Goal: Task Accomplishment & Management: Use online tool/utility

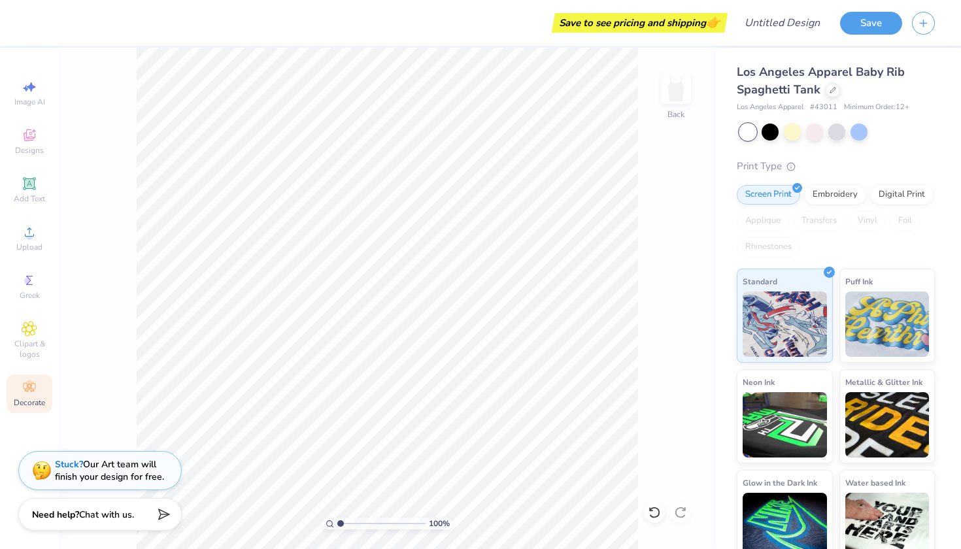
click at [37, 405] on span "Decorate" at bounding box center [29, 403] width 31 height 10
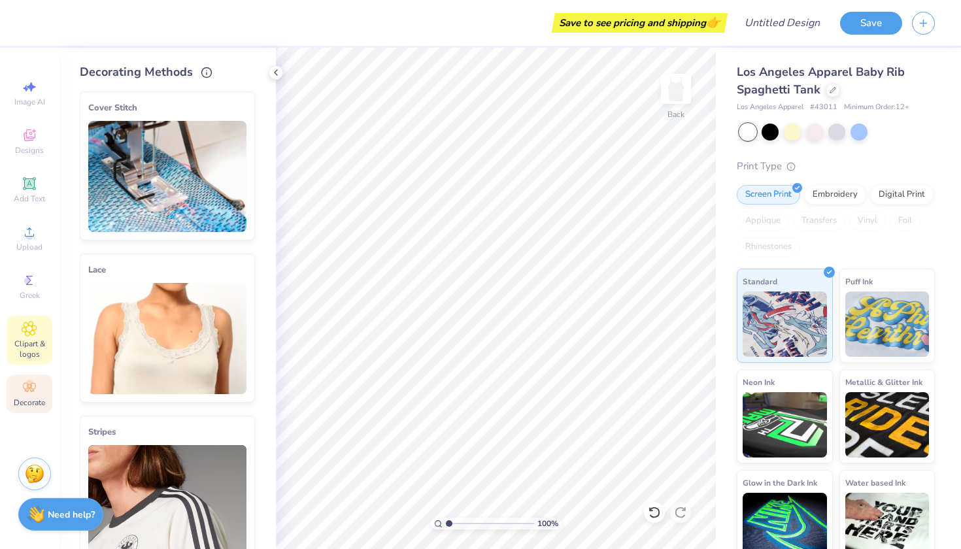
click at [21, 345] on span "Clipart & logos" at bounding box center [30, 349] width 46 height 21
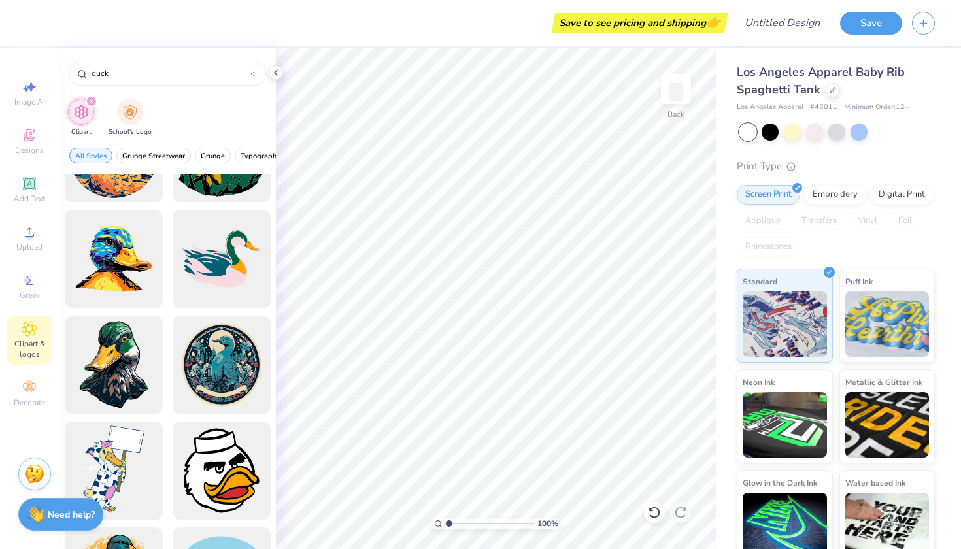
scroll to position [84, 0]
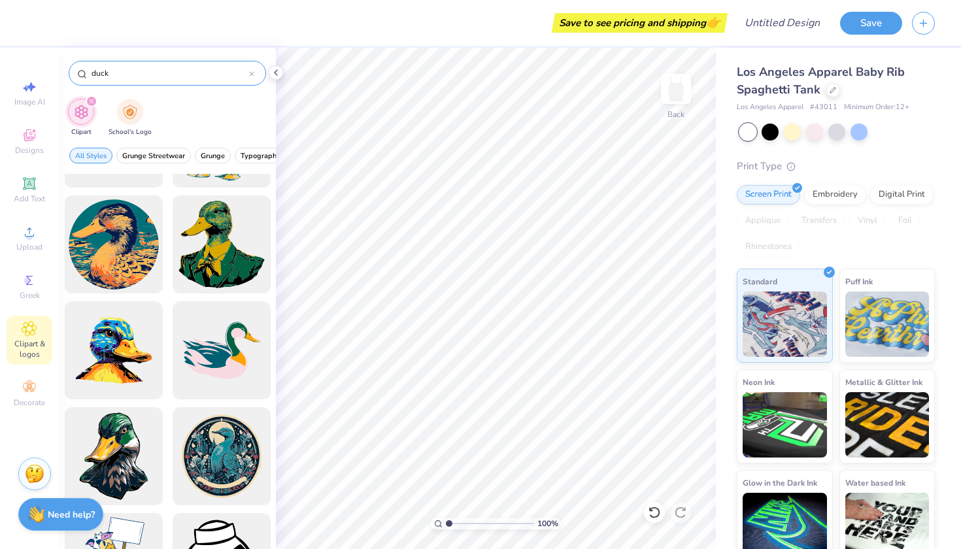
type input "duck"
click at [254, 79] on div "duck" at bounding box center [168, 73] width 198 height 25
click at [254, 73] on icon at bounding box center [251, 73] width 5 height 5
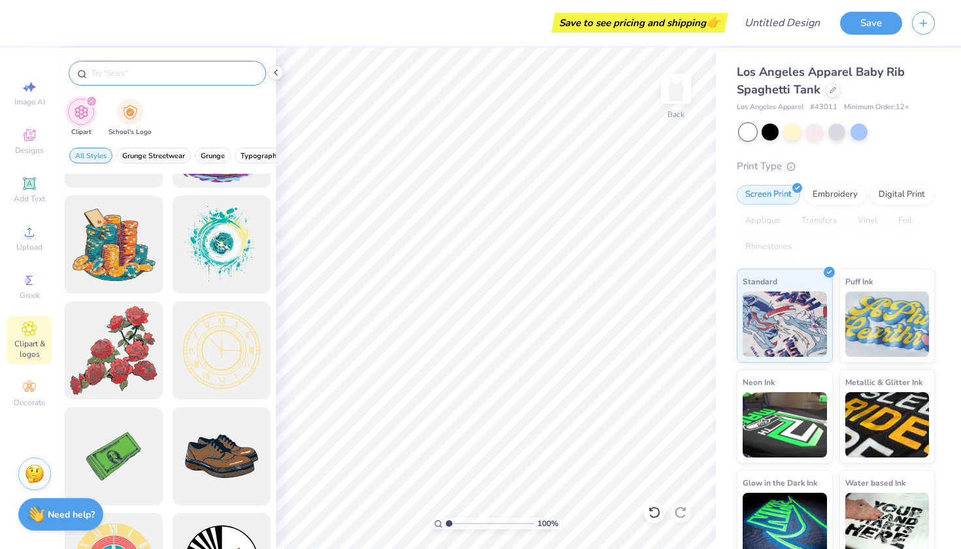
click at [182, 74] on input "text" at bounding box center [173, 73] width 167 height 13
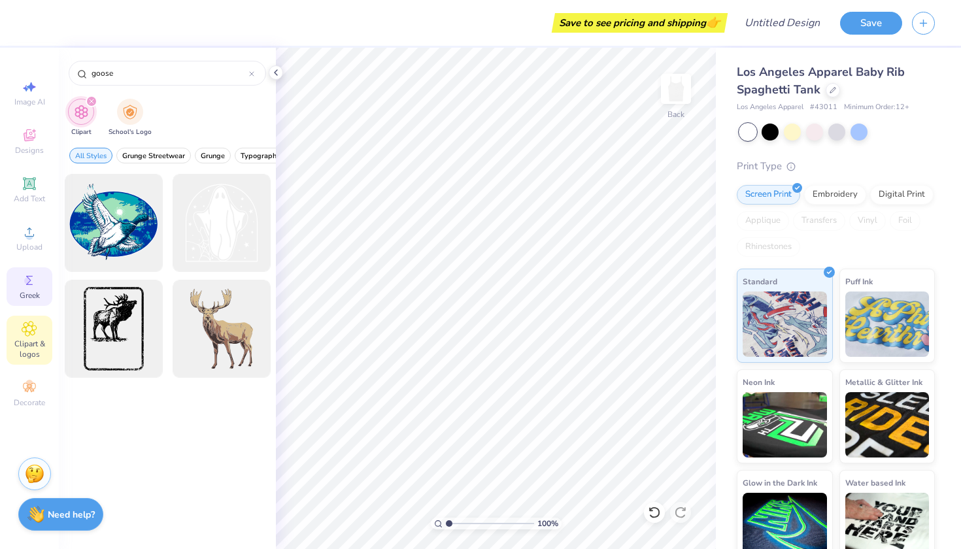
type input "goose"
click at [40, 283] on div "Greek" at bounding box center [30, 287] width 46 height 39
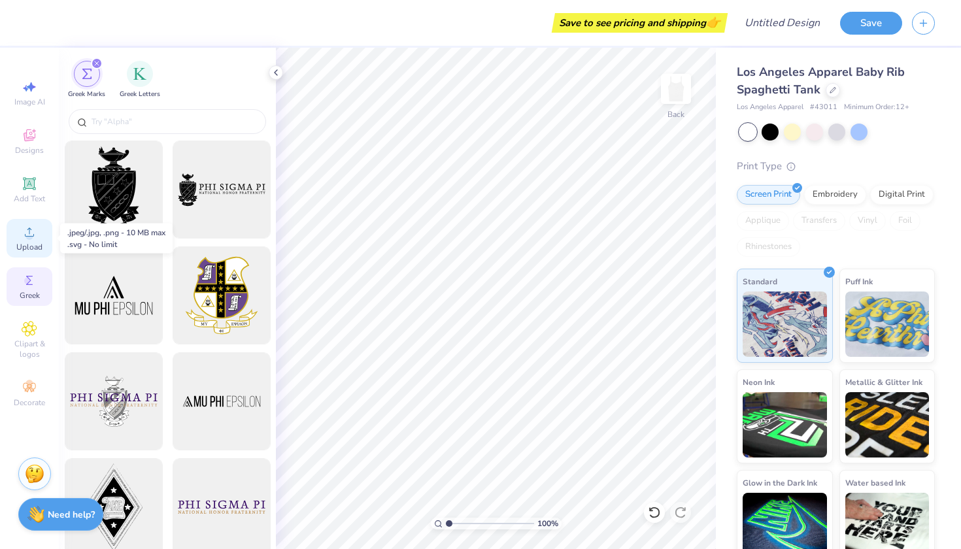
click at [26, 251] on span "Upload" at bounding box center [29, 247] width 26 height 10
click at [28, 106] on span "Image AI" at bounding box center [29, 102] width 31 height 10
select select "4"
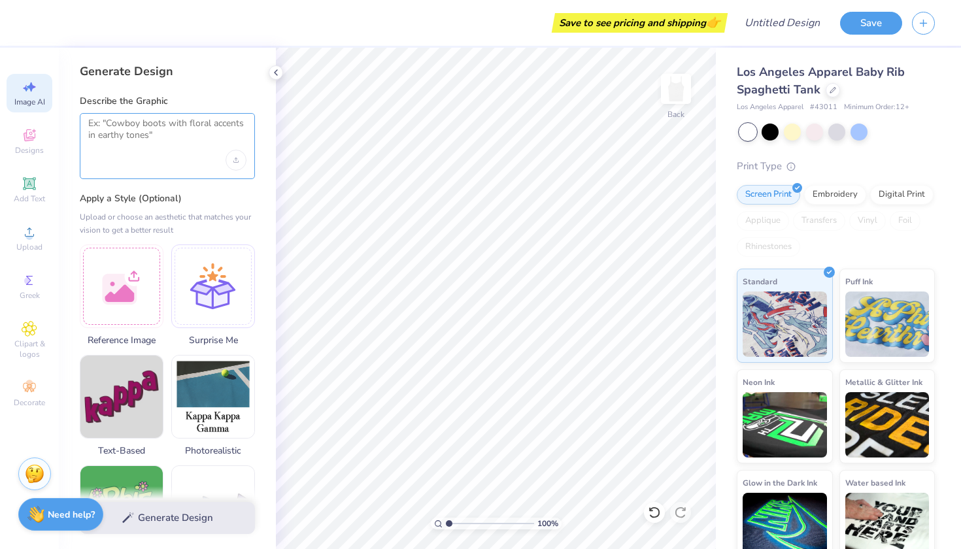
click at [166, 141] on textarea at bounding box center [167, 134] width 158 height 33
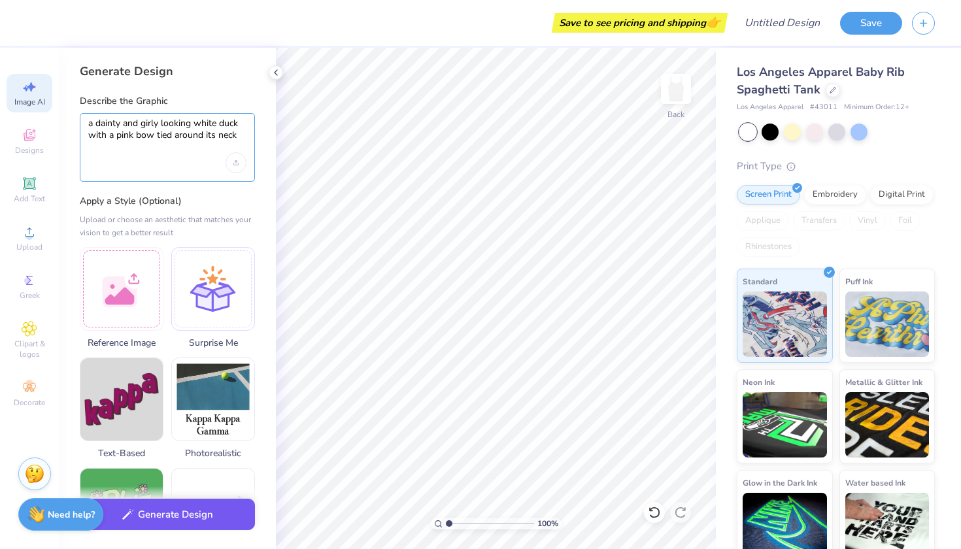
type textarea "a dainty and girly looking white duck with a pink bow tied around its neck"
click at [220, 517] on button "Generate Design" at bounding box center [167, 515] width 175 height 32
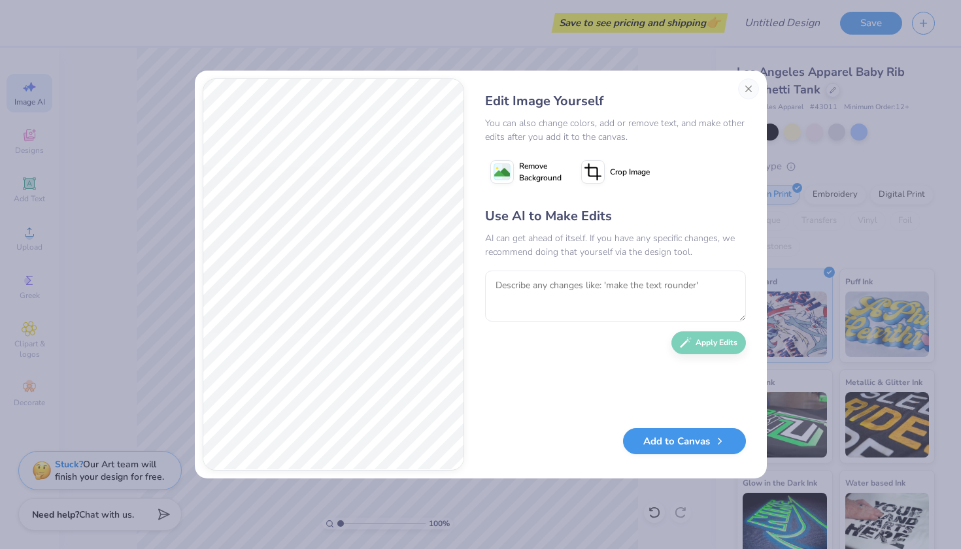
click at [697, 438] on button "Add to Canvas" at bounding box center [684, 441] width 123 height 27
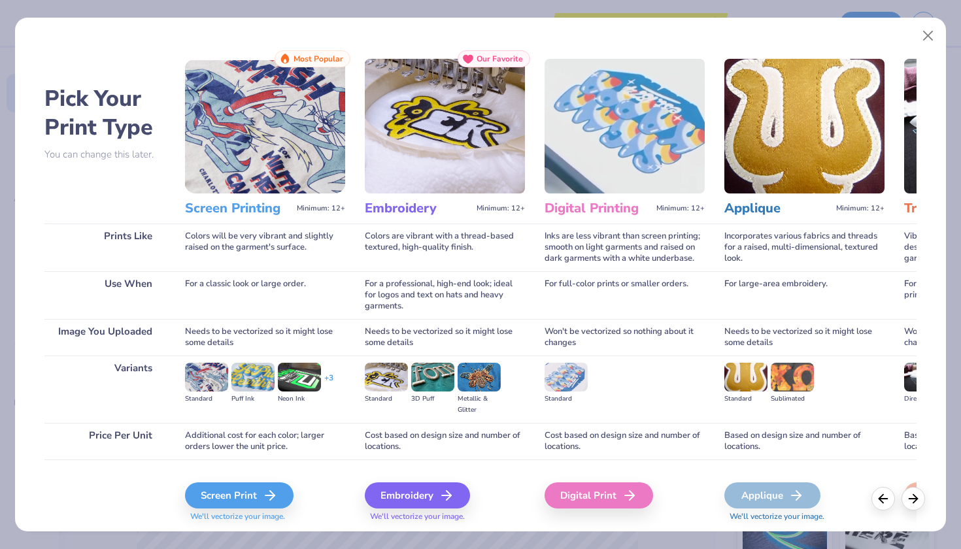
scroll to position [0, 0]
click at [213, 498] on div "Screen Print" at bounding box center [241, 496] width 109 height 26
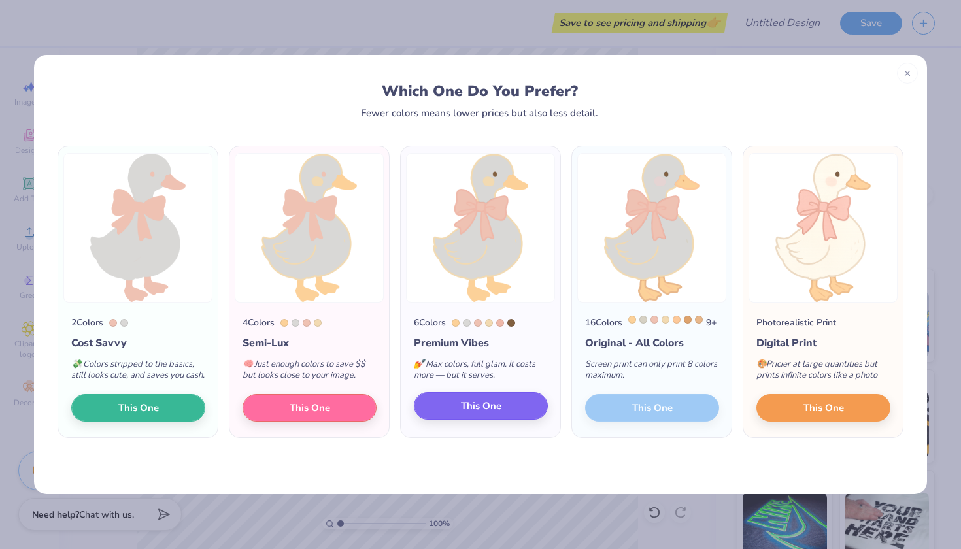
click at [456, 410] on button "This One" at bounding box center [481, 405] width 134 height 27
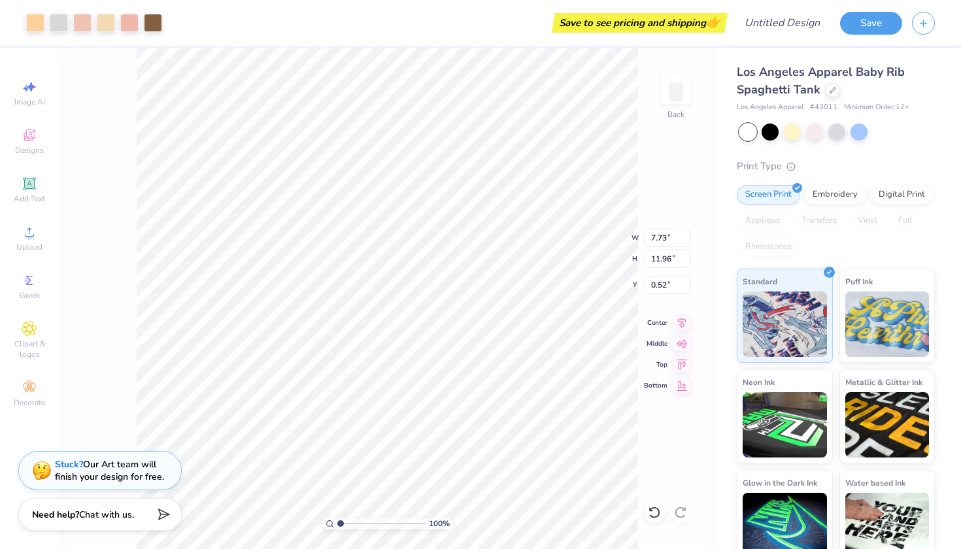
type input "2.51"
type input "3.87"
type input "2.24"
type input "1.75"
type input "2.71"
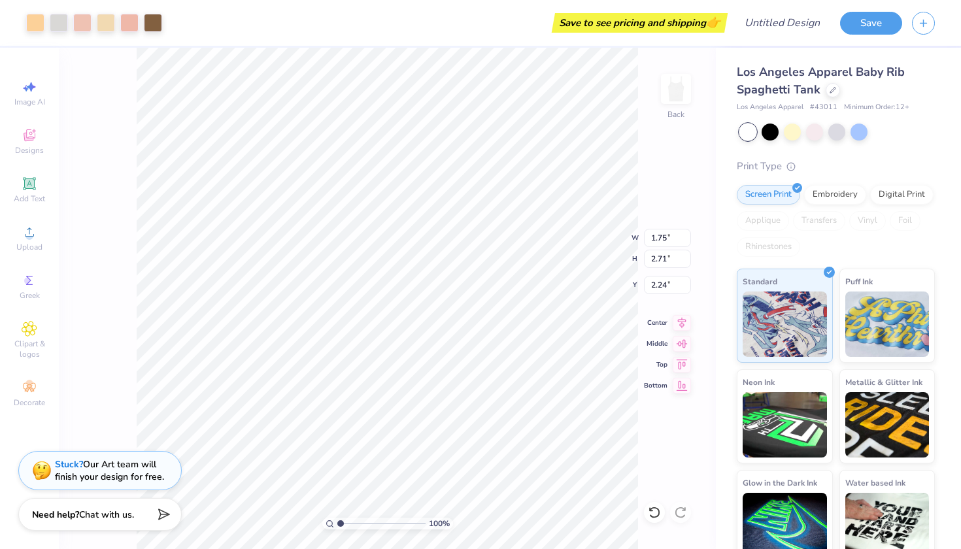
click at [327, 323] on body "Art colors Save to see pricing and shipping 👉 Design Title Save Image AI Design…" at bounding box center [480, 274] width 961 height 549
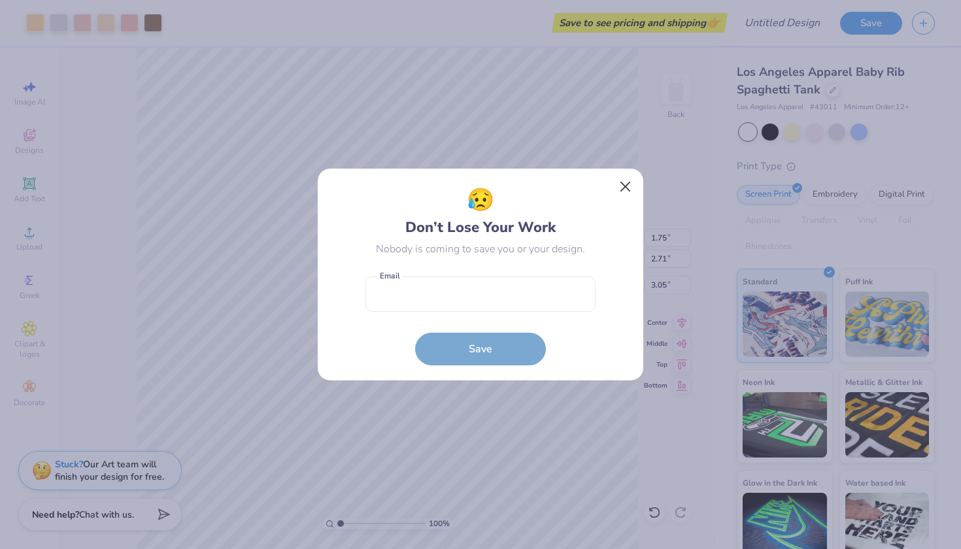
click at [615, 185] on button "Close" at bounding box center [625, 187] width 25 height 25
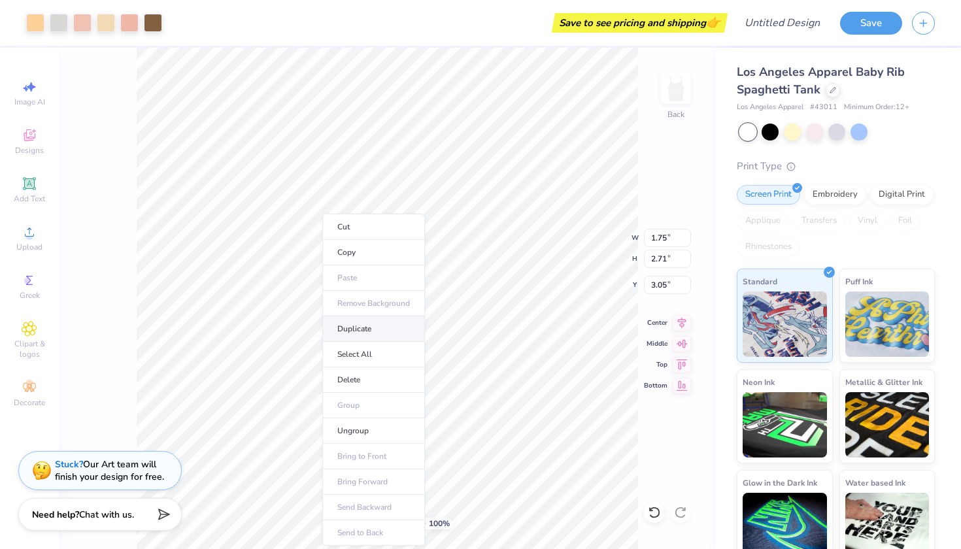
click at [359, 332] on li "Duplicate" at bounding box center [373, 330] width 103 height 26
type input "3.05"
type input "1.64"
type input "2.73"
type input "3.05"
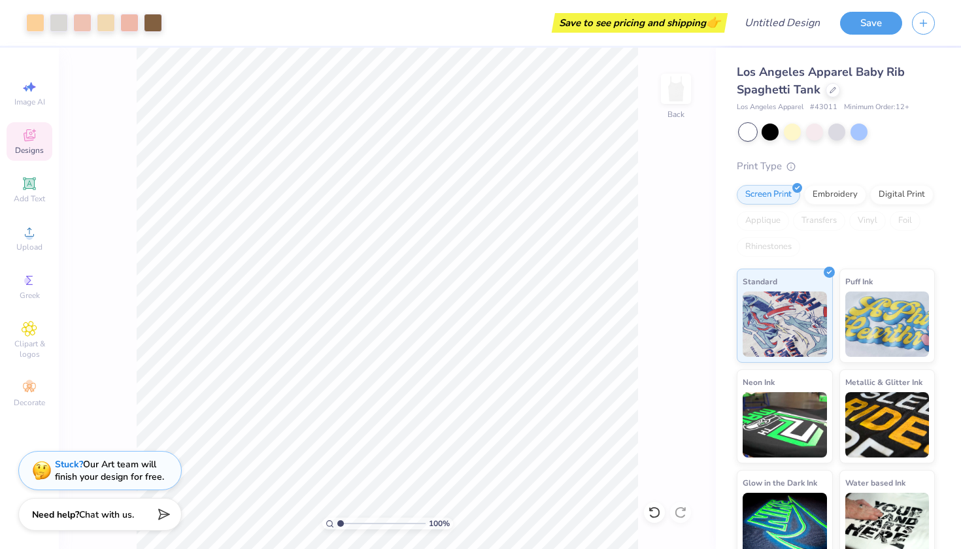
click at [32, 139] on icon at bounding box center [29, 137] width 10 height 9
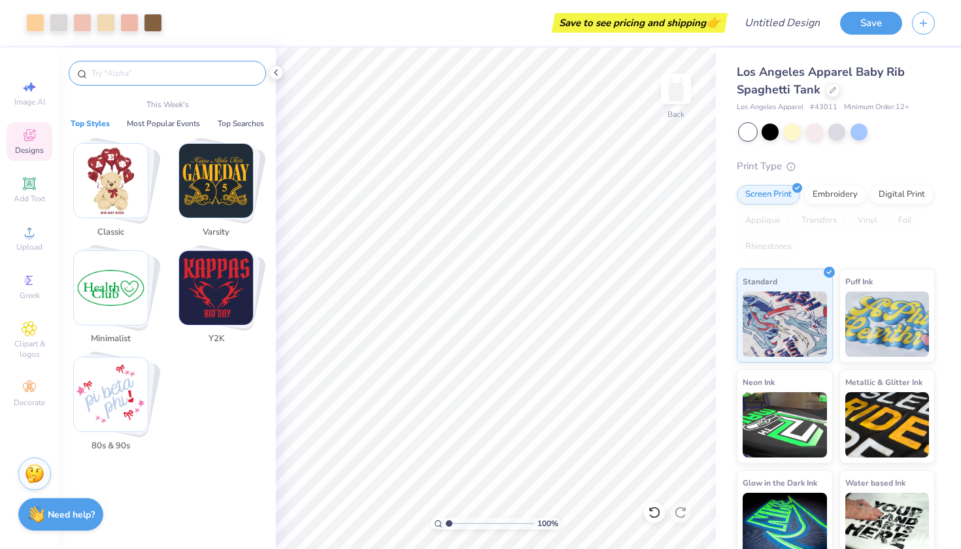
click at [131, 71] on input "text" at bounding box center [173, 73] width 167 height 13
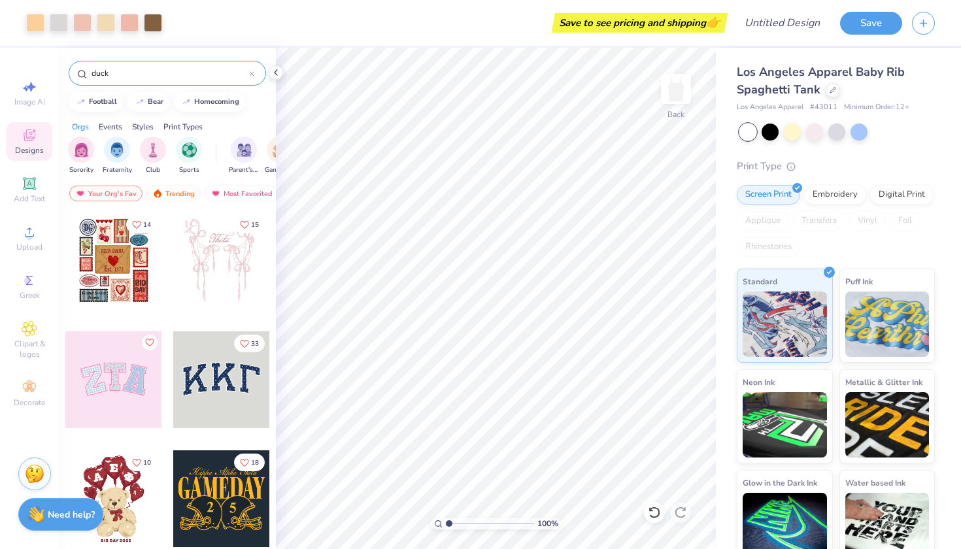
type input "ducks"
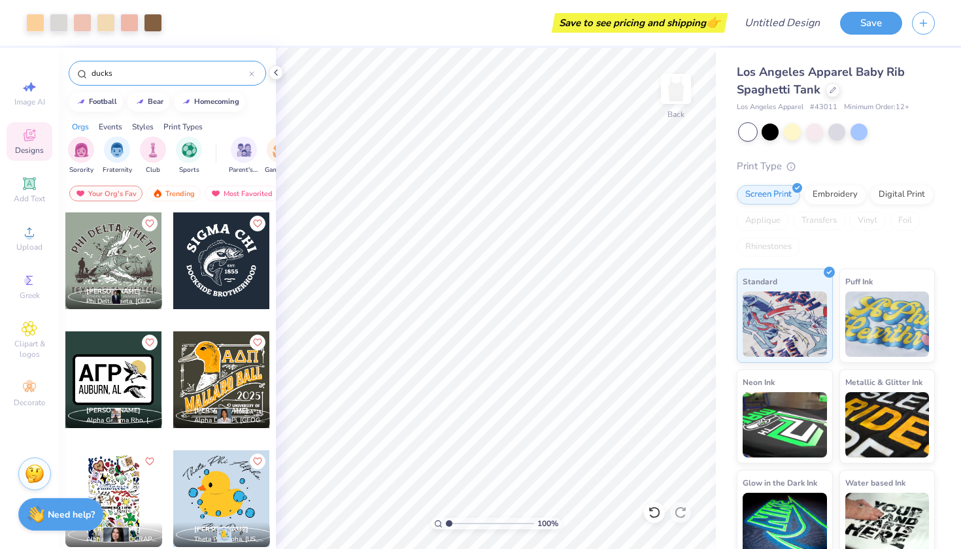
click at [246, 71] on input "ducks" at bounding box center [169, 73] width 159 height 13
click at [250, 71] on icon at bounding box center [251, 73] width 5 height 5
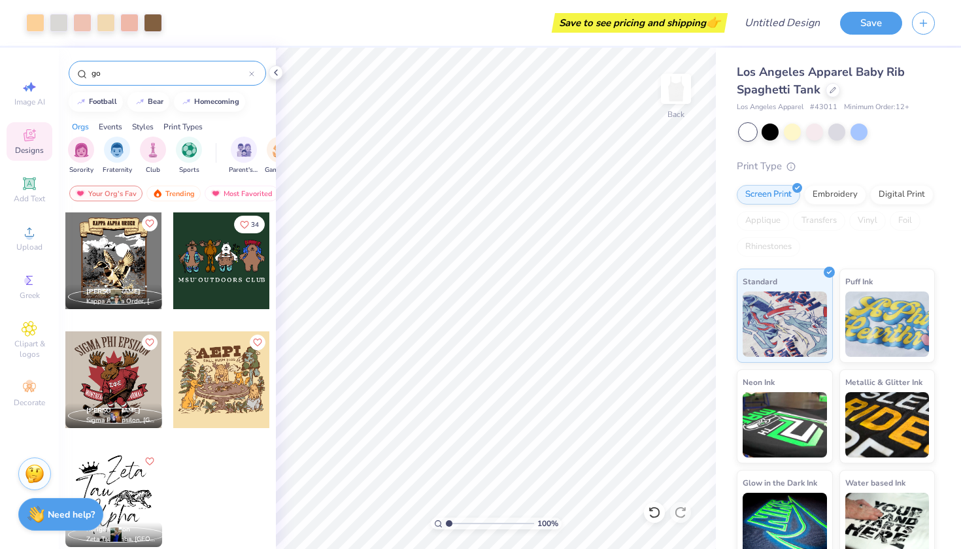
type input "g"
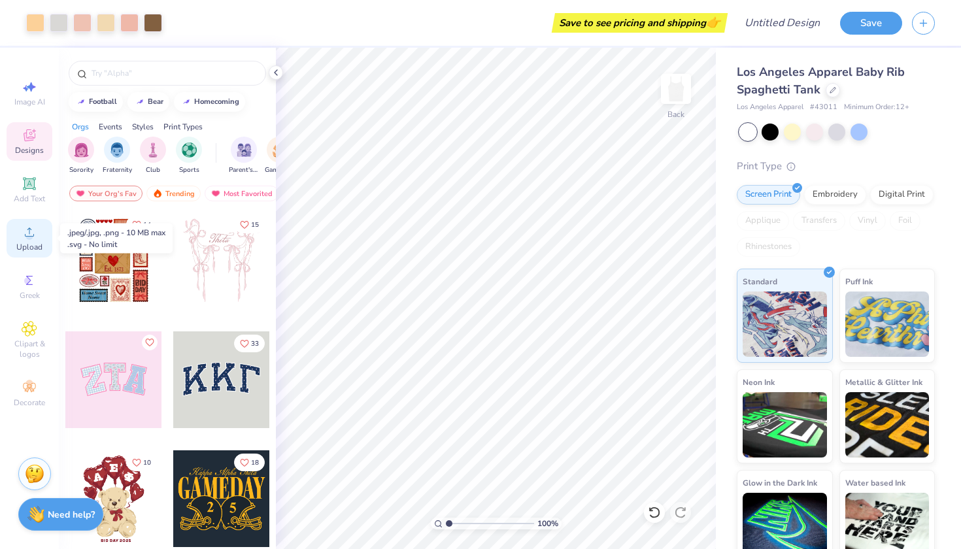
click at [22, 246] on span "Upload" at bounding box center [29, 247] width 26 height 10
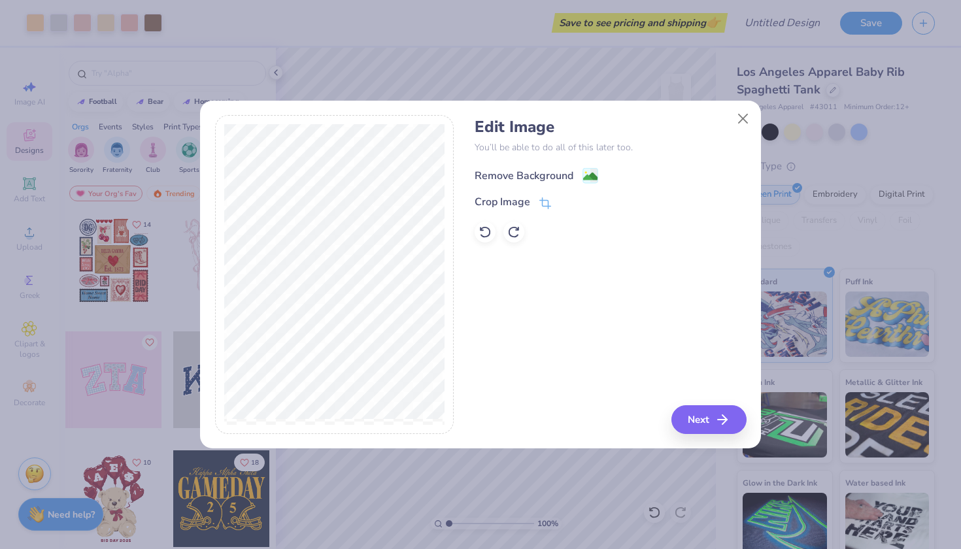
click at [581, 178] on div "Remove Background" at bounding box center [537, 175] width 124 height 16
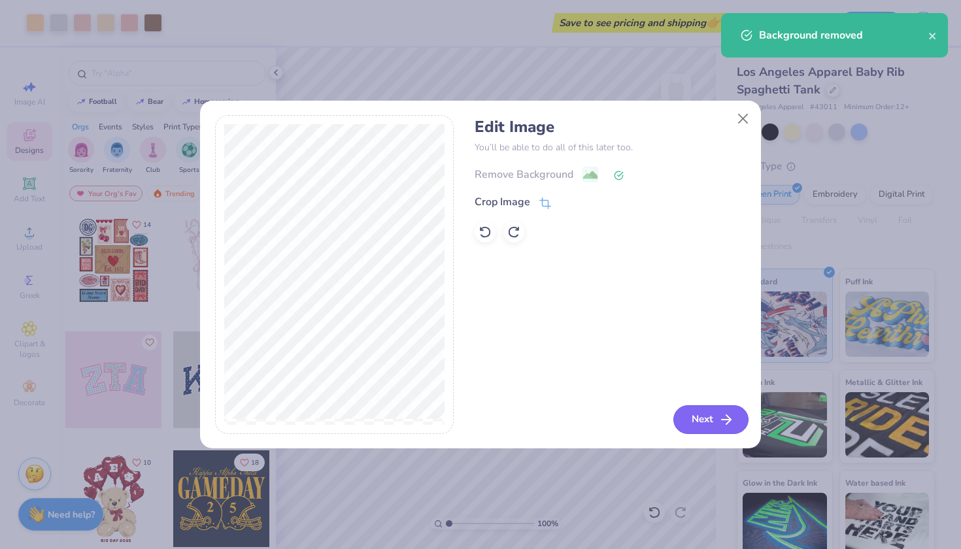
click at [712, 426] on button "Next" at bounding box center [711, 420] width 75 height 29
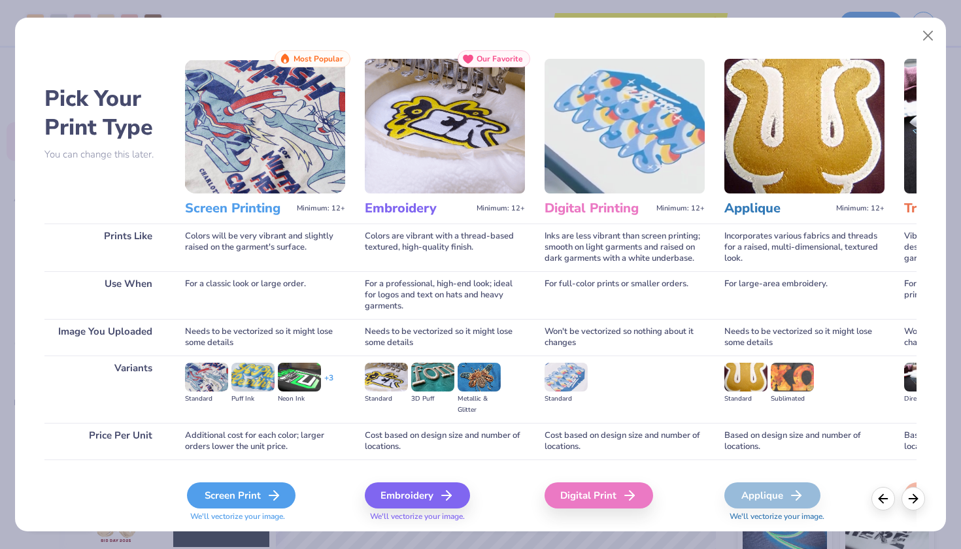
click at [258, 501] on div "Screen Print" at bounding box center [241, 496] width 109 height 26
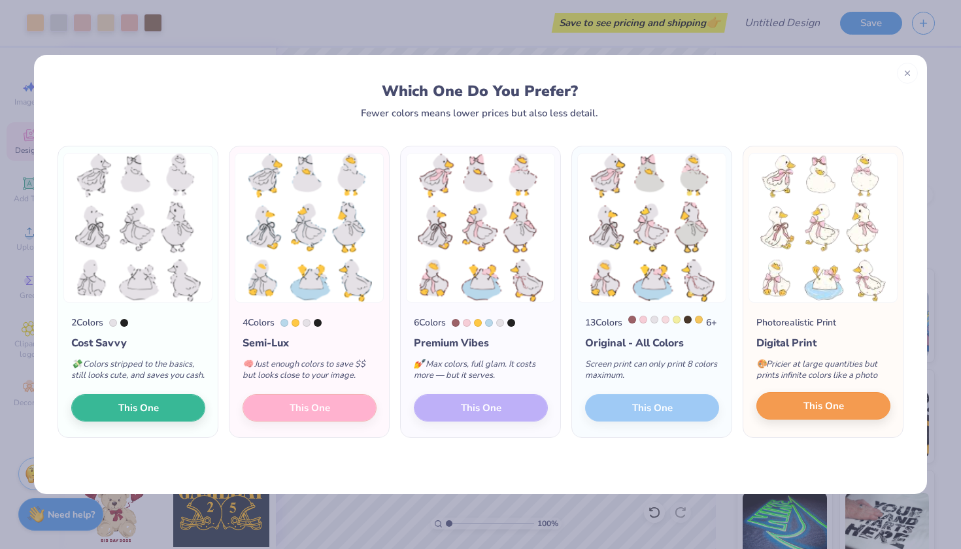
click at [835, 414] on span "This One" at bounding box center [824, 406] width 41 height 15
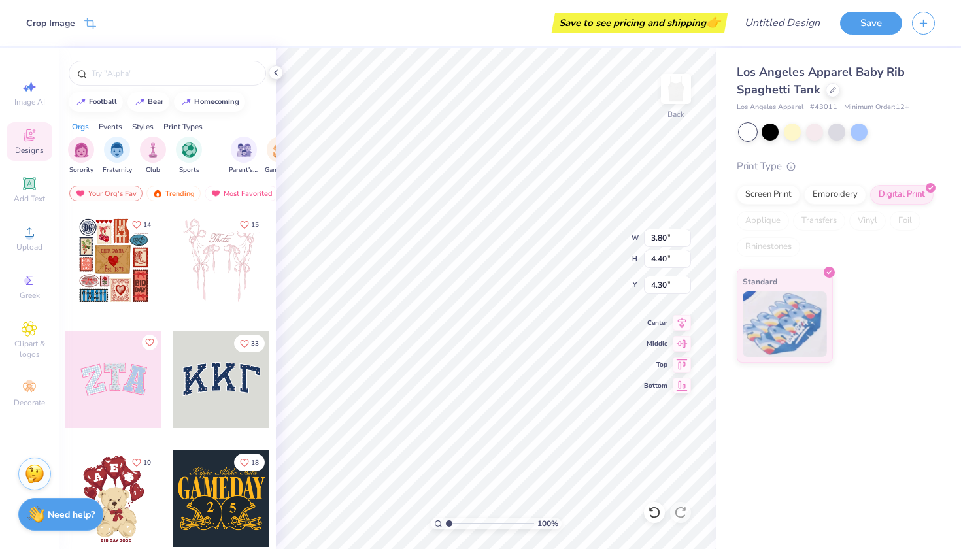
type input "1.75"
type input "2.71"
type input "3.05"
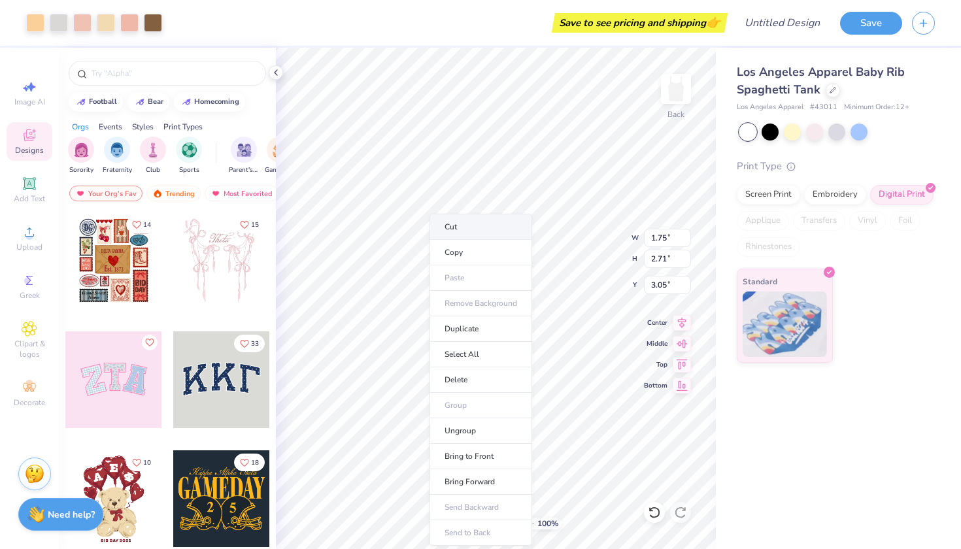
click at [475, 232] on li "Cut" at bounding box center [481, 227] width 103 height 26
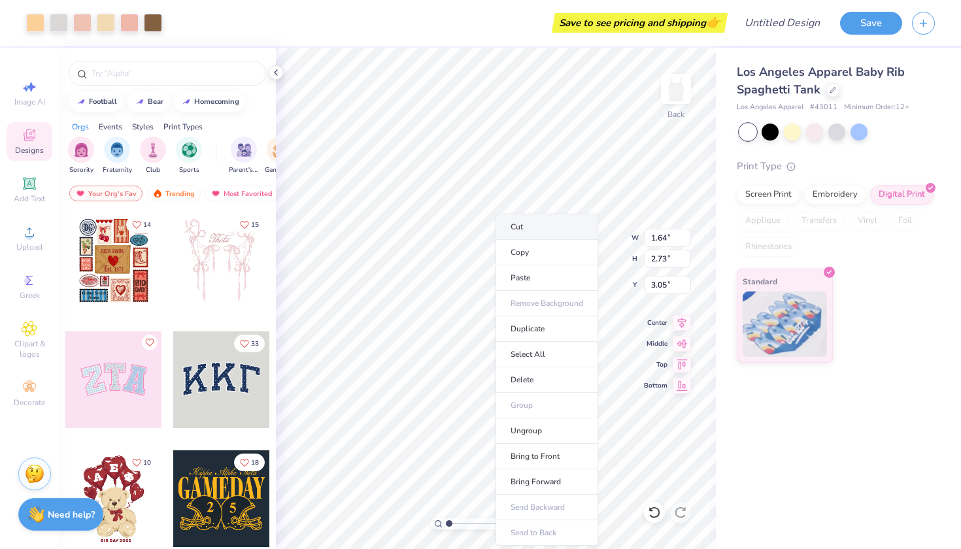
click at [530, 220] on li "Cut" at bounding box center [547, 227] width 103 height 26
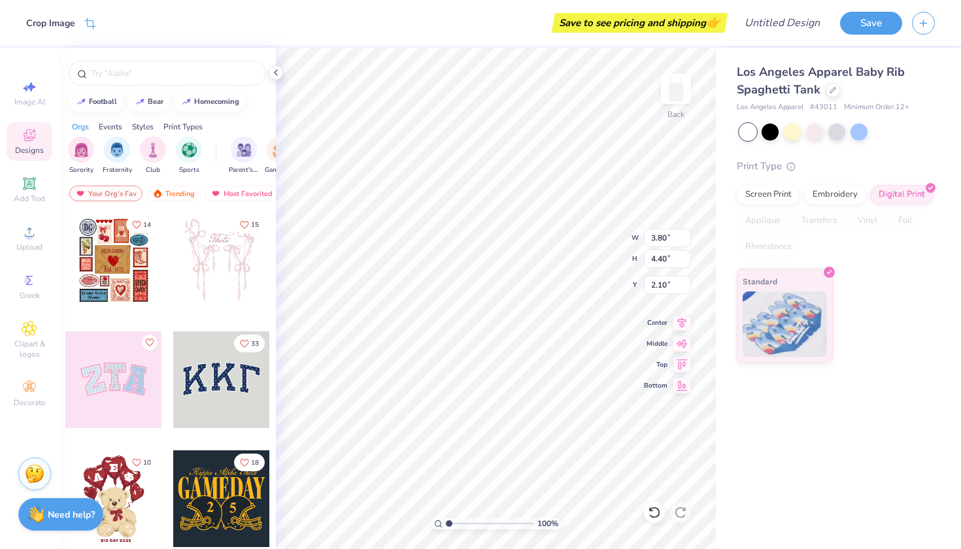
type input "0.82"
type input "8.69"
type input "10.07"
type input "1.46"
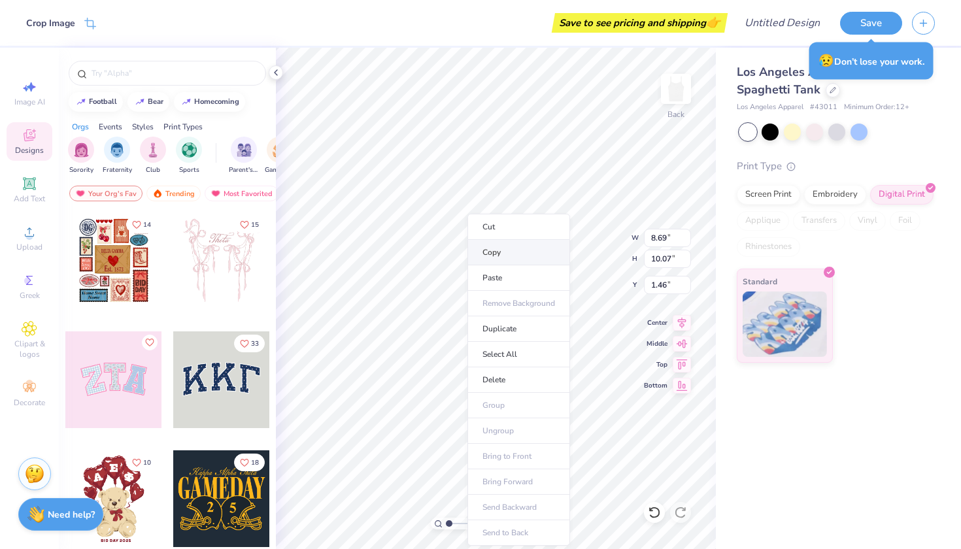
click at [493, 254] on li "Copy" at bounding box center [519, 253] width 103 height 26
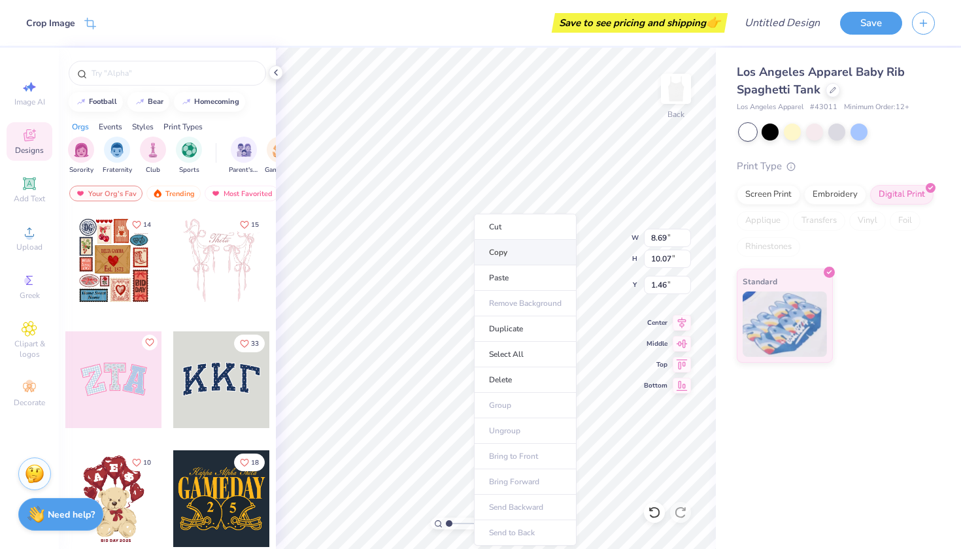
click at [525, 253] on li "Copy" at bounding box center [525, 253] width 103 height 26
click at [511, 246] on li "Copy" at bounding box center [538, 253] width 103 height 26
